Goal: Transaction & Acquisition: Purchase product/service

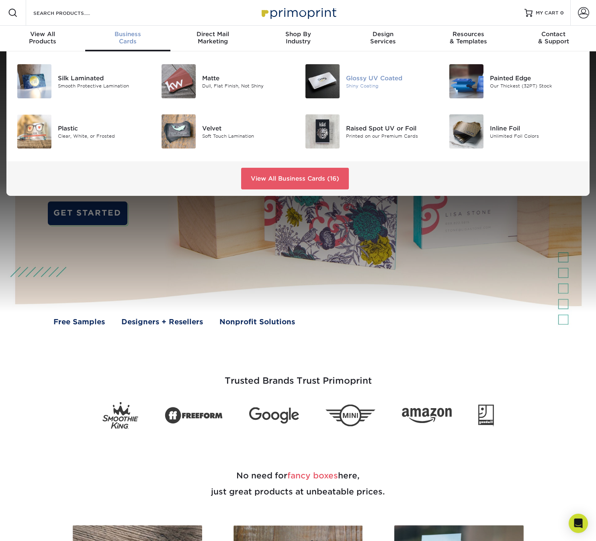
click at [328, 83] on img at bounding box center [322, 81] width 34 height 34
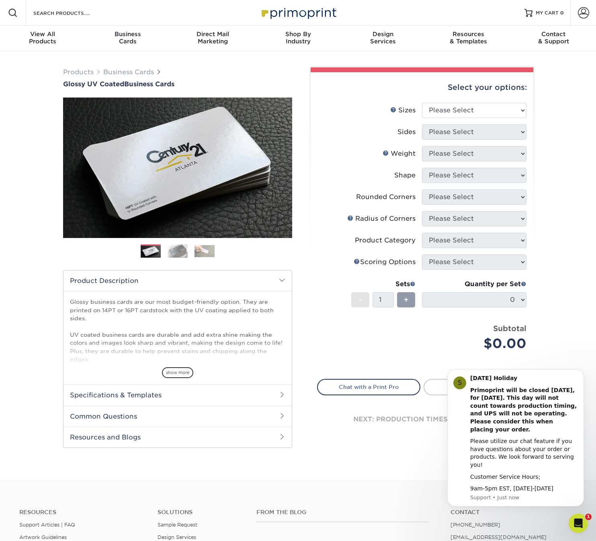
click at [177, 249] on img at bounding box center [177, 251] width 20 height 14
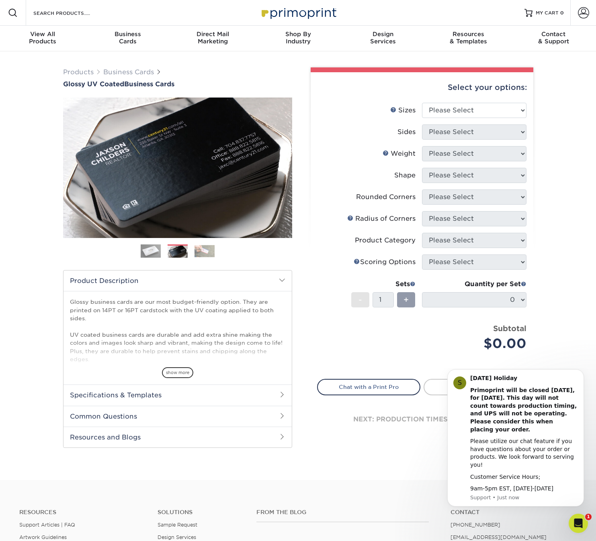
click at [204, 251] on img at bounding box center [204, 251] width 20 height 12
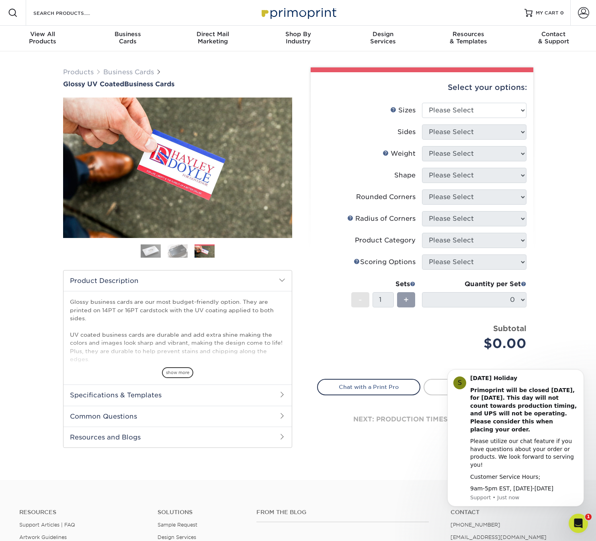
click at [149, 251] on img at bounding box center [151, 251] width 20 height 20
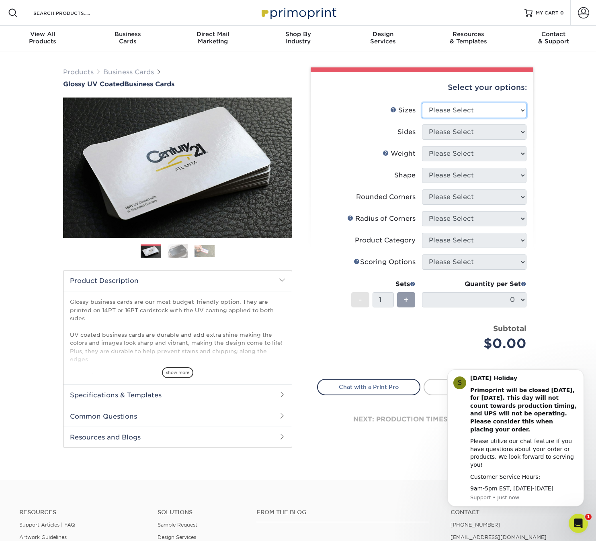
select select "2.00x3.50"
select select "13abbda7-1d64-4f25-8bb2-c179b224825d"
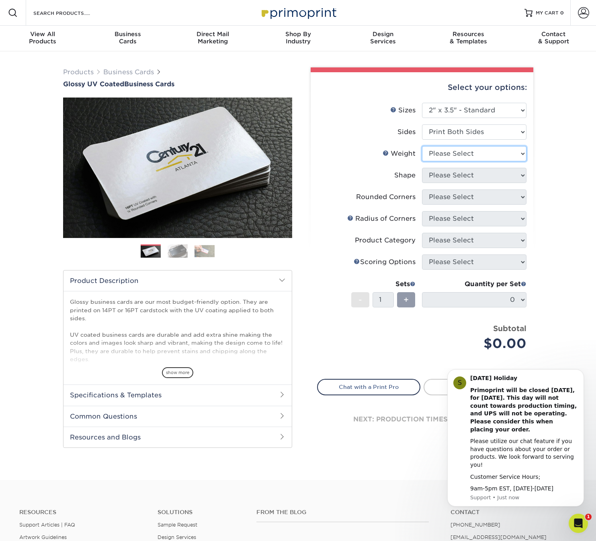
select select "16PT"
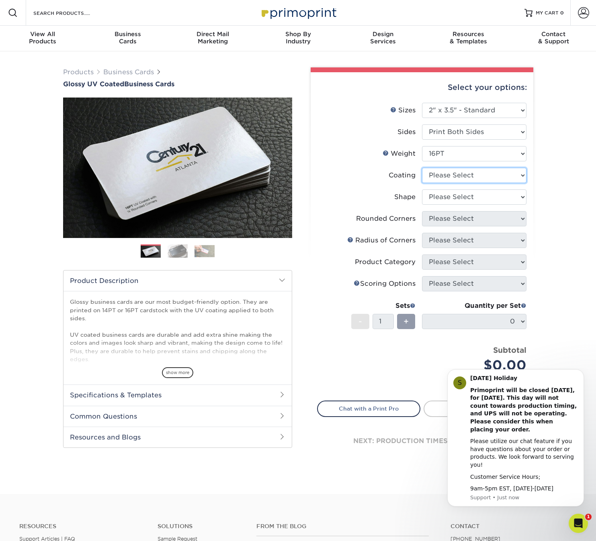
select select "ae367451-b2b8-45df-a344-0f05b6a12993"
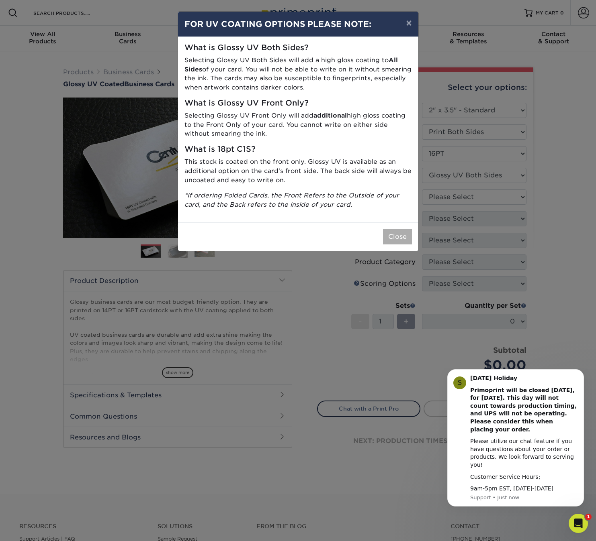
click at [399, 231] on button "Close" at bounding box center [397, 236] width 29 height 15
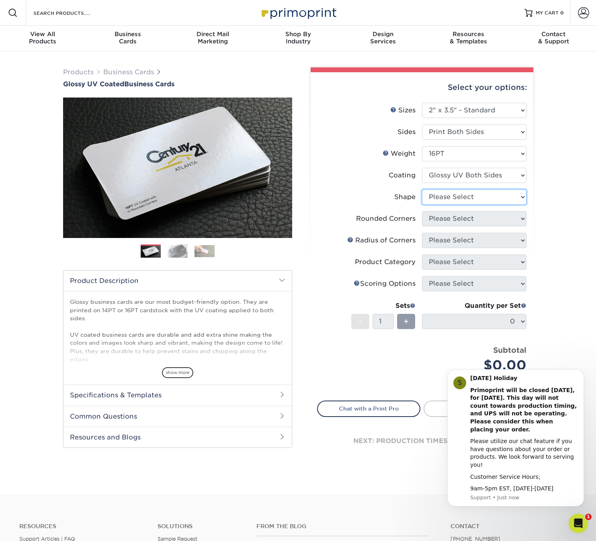
select select "standard"
select select "0"
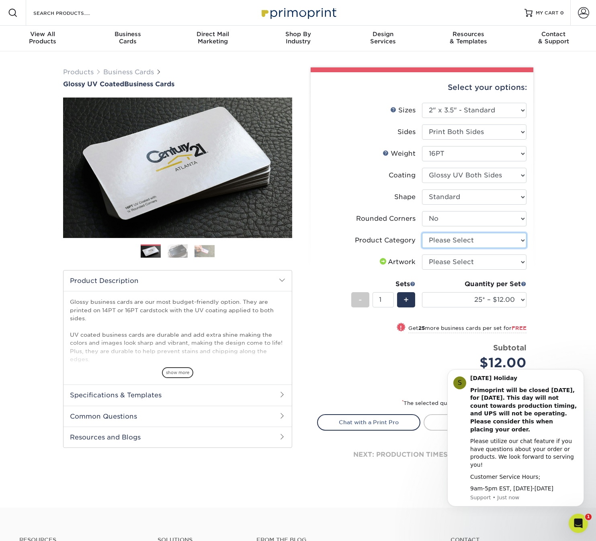
select select "3b5148f1-0588-4f88-a218-97bcfdce65c1"
select select "upload"
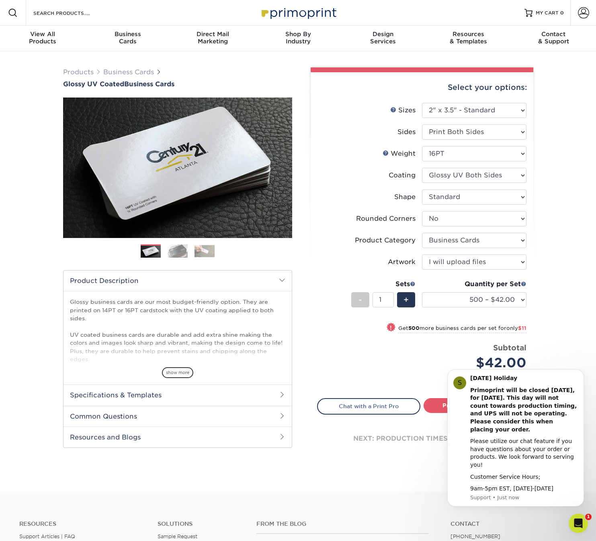
click at [553, 330] on div "Products Business Cards Glossy UV Coated Business Cards Previous Next" at bounding box center [298, 271] width 596 height 441
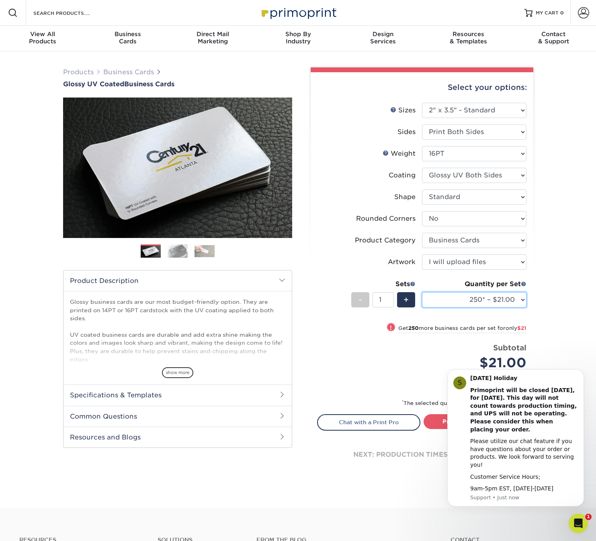
select select "500 – $42.00"
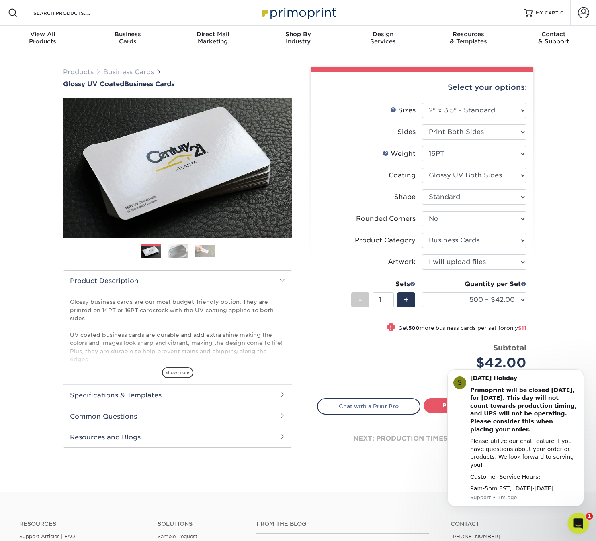
click at [577, 518] on icon "Open Intercom Messenger" at bounding box center [576, 522] width 13 height 13
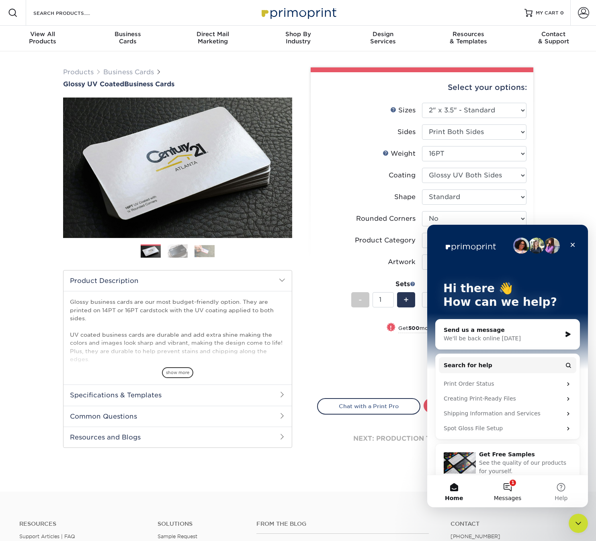
click at [511, 494] on button "1 Messages" at bounding box center [506, 492] width 53 height 32
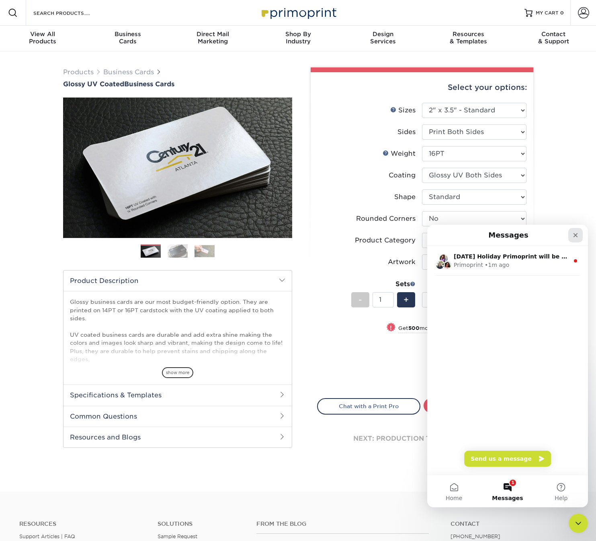
click at [578, 236] on icon "Close" at bounding box center [575, 235] width 6 height 6
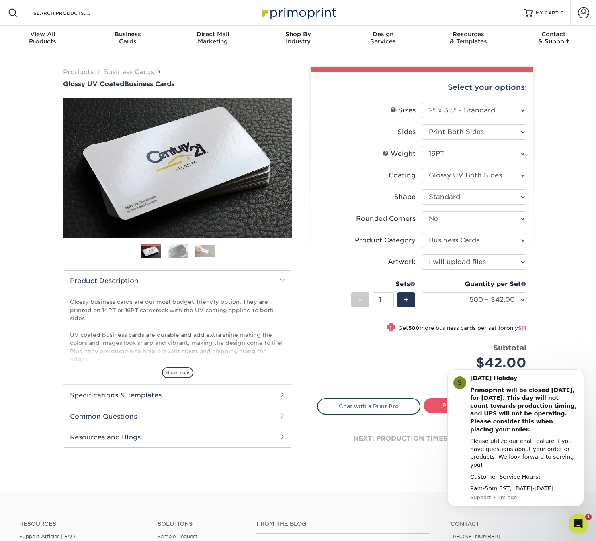
click at [576, 248] on div "Products Business Cards Glossy UV Coated Business Cards Previous Next" at bounding box center [298, 271] width 596 height 441
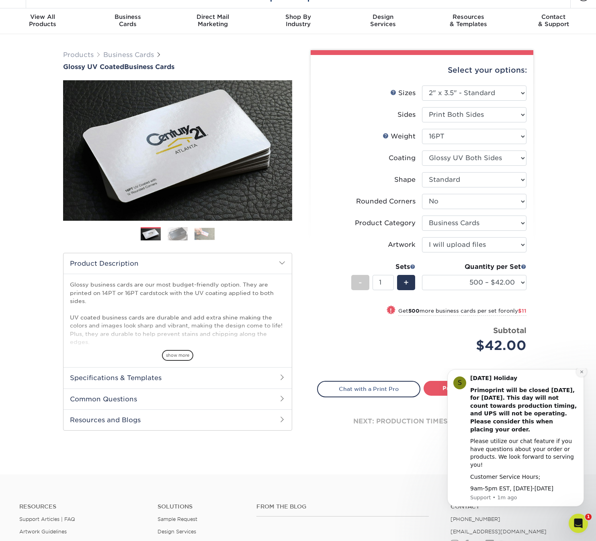
scroll to position [19, 0]
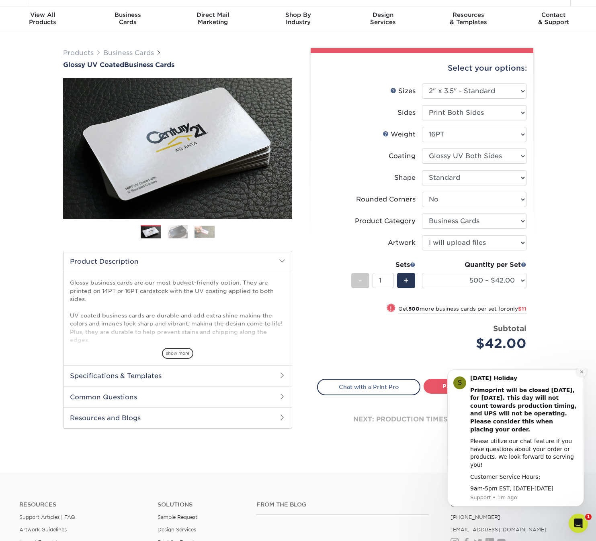
click at [580, 374] on icon "Dismiss notification" at bounding box center [581, 372] width 4 height 4
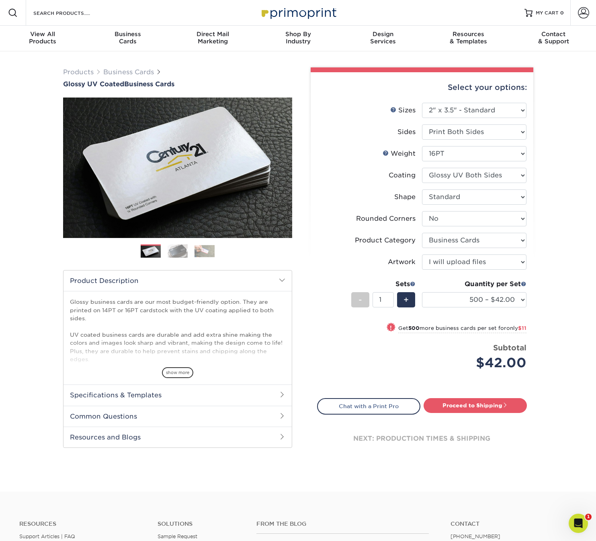
scroll to position [0, 0]
click at [482, 404] on link "Proceed to Shipping" at bounding box center [474, 405] width 103 height 14
type input "Set 1"
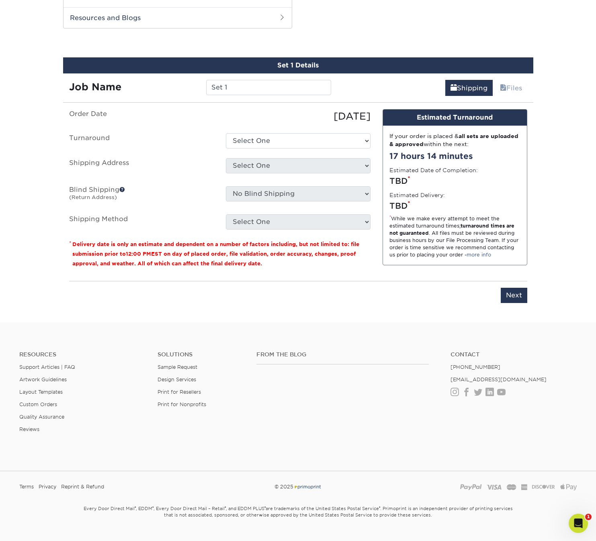
scroll to position [419, 0]
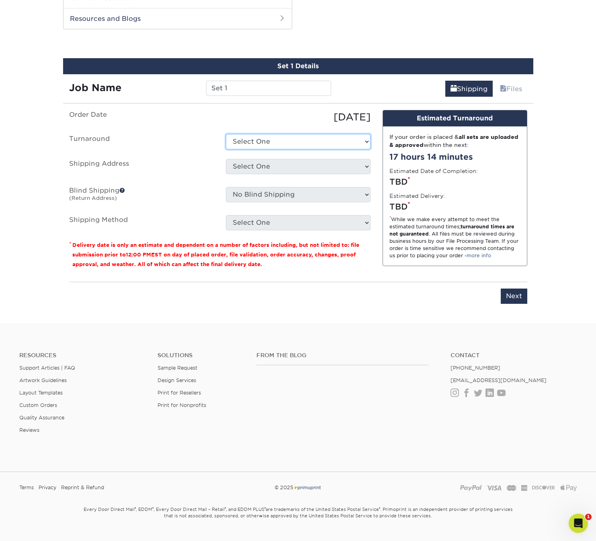
select select "9ebc2889-b7ff-45b8-8d3b-bb5a09736017"
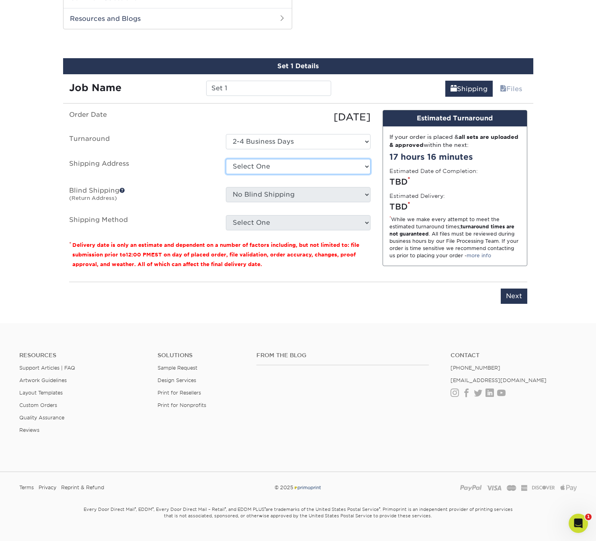
select select "newaddress"
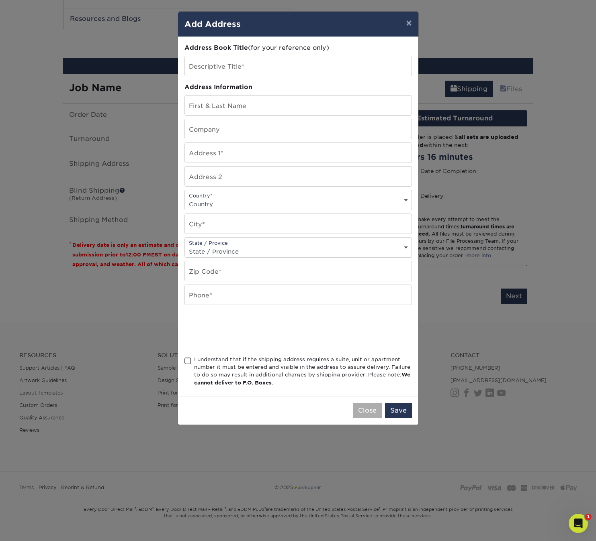
click at [365, 412] on button "Close" at bounding box center [367, 410] width 29 height 15
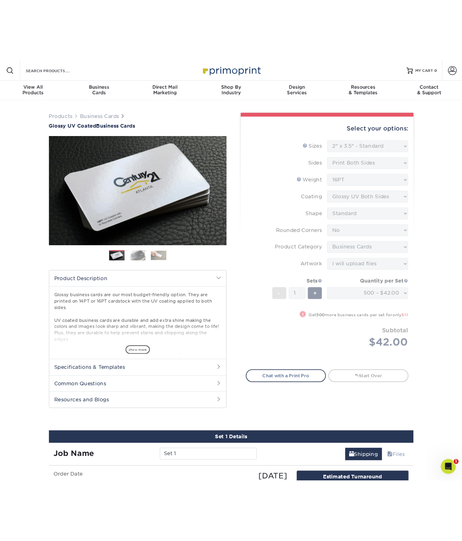
scroll to position [0, 0]
